Goal: Use online tool/utility

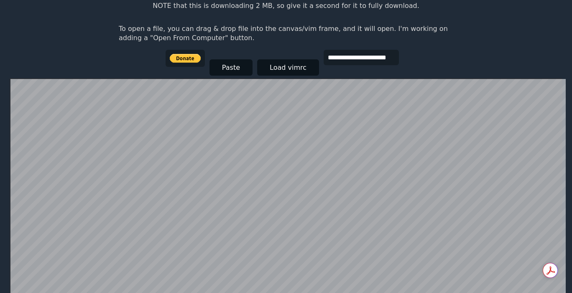
scroll to position [105, 0]
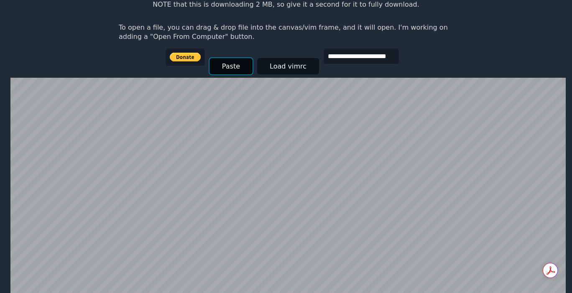
click at [232, 64] on button "Paste" at bounding box center [231, 66] width 43 height 16
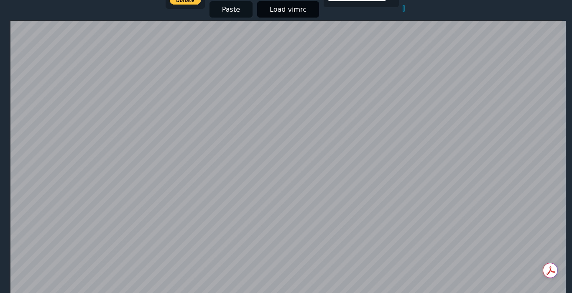
scroll to position [0, 0]
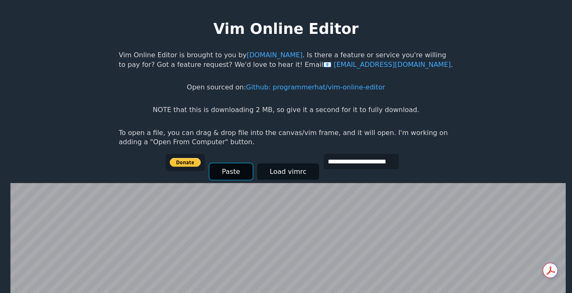
click at [229, 170] on button "Paste" at bounding box center [231, 172] width 43 height 16
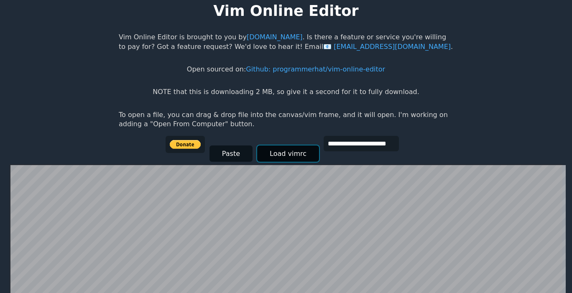
click at [269, 151] on button "Load vimrc" at bounding box center [288, 154] width 62 height 16
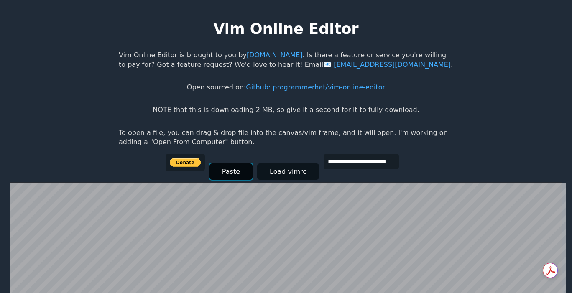
click at [229, 169] on button "Paste" at bounding box center [231, 172] width 43 height 16
